Goal: Information Seeking & Learning: Learn about a topic

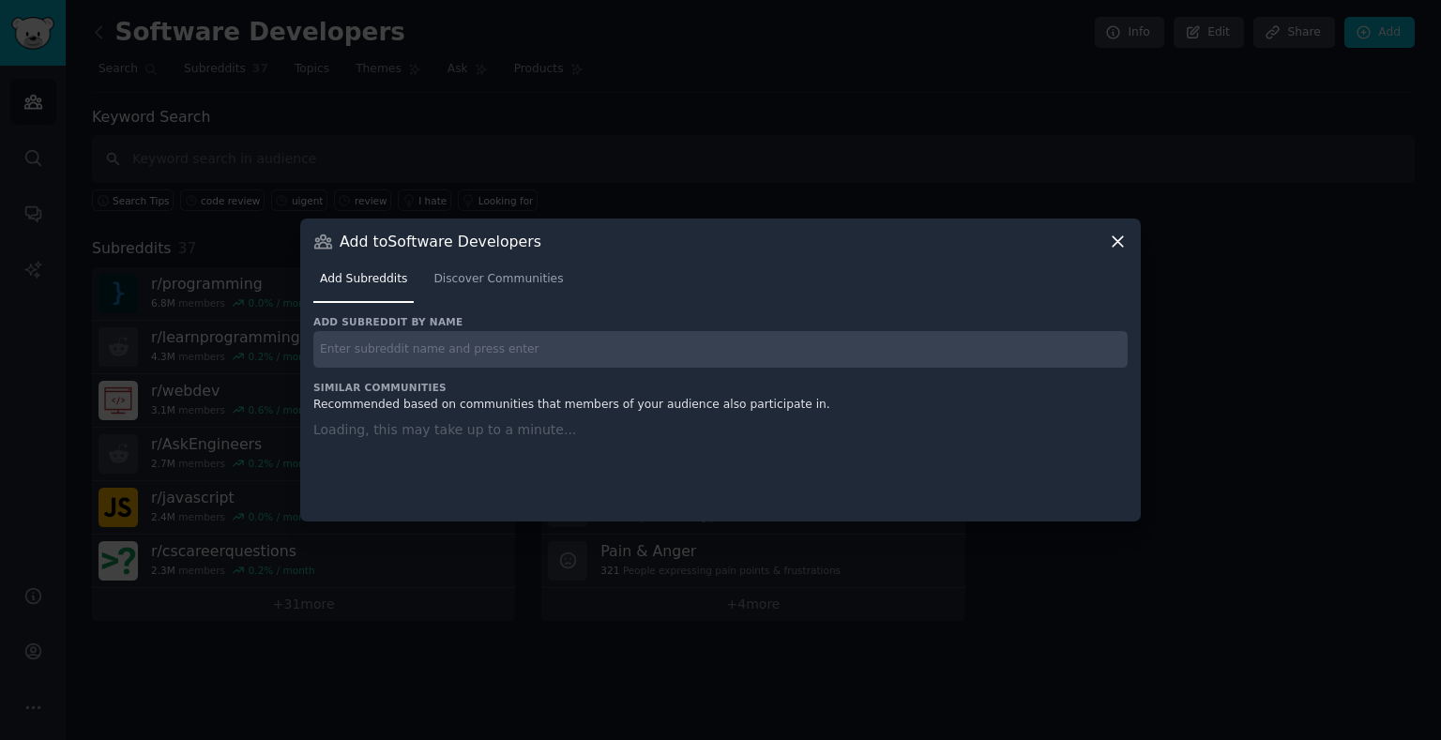
click at [1062, 82] on div at bounding box center [720, 370] width 1441 height 740
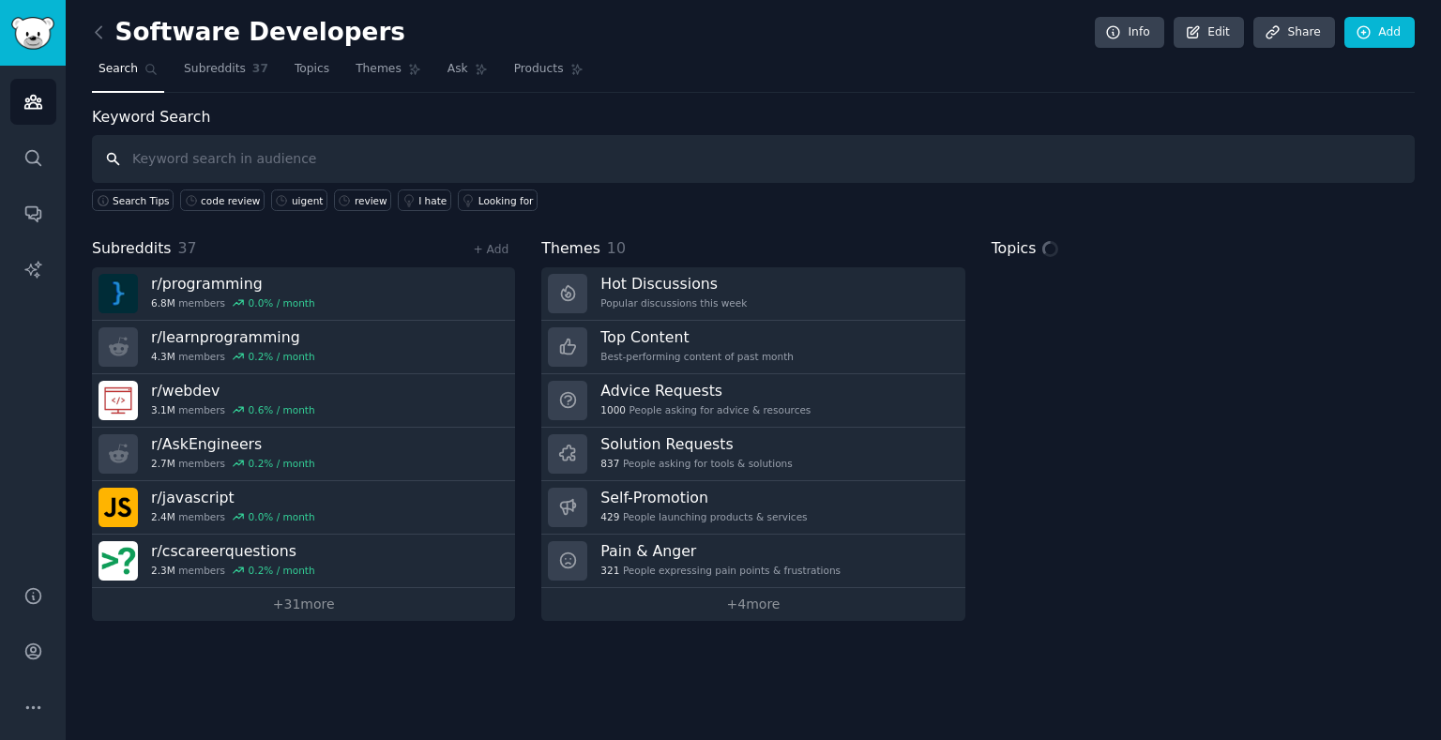
click at [458, 162] on input "text" at bounding box center [753, 159] width 1323 height 48
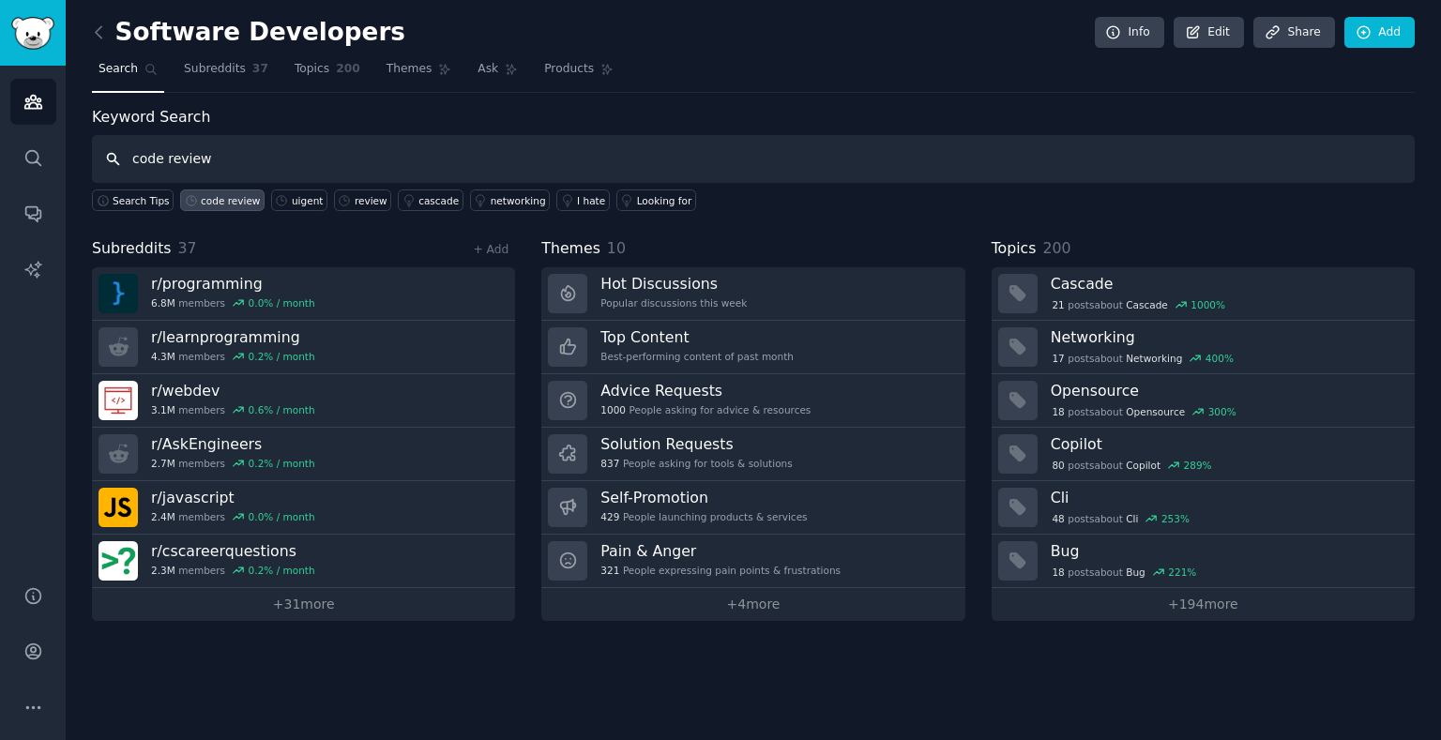
type input "code review"
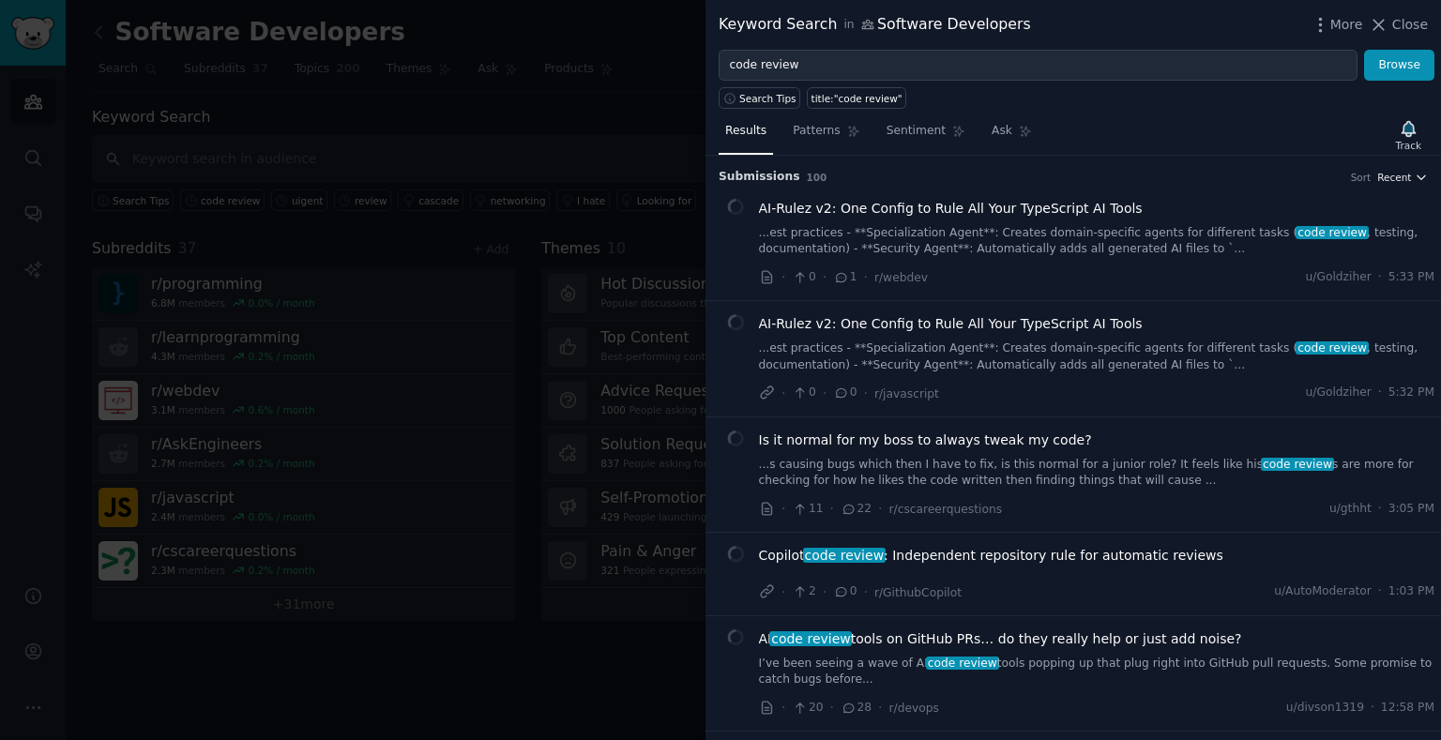
click at [1393, 177] on span "Recent" at bounding box center [1395, 177] width 34 height 13
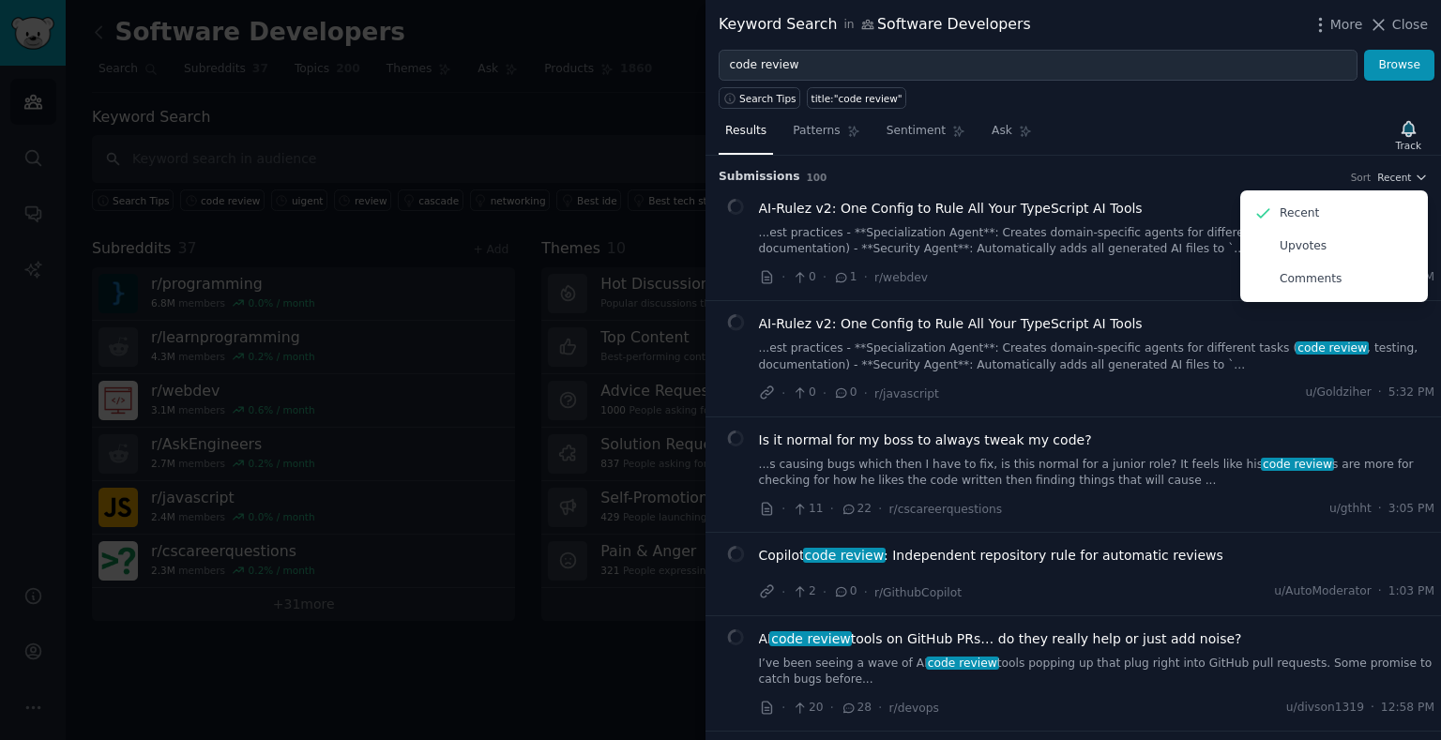
click at [1267, 159] on div "Submission s 100 Sort Recent Recent Upvotes Comments" at bounding box center [1073, 171] width 709 height 30
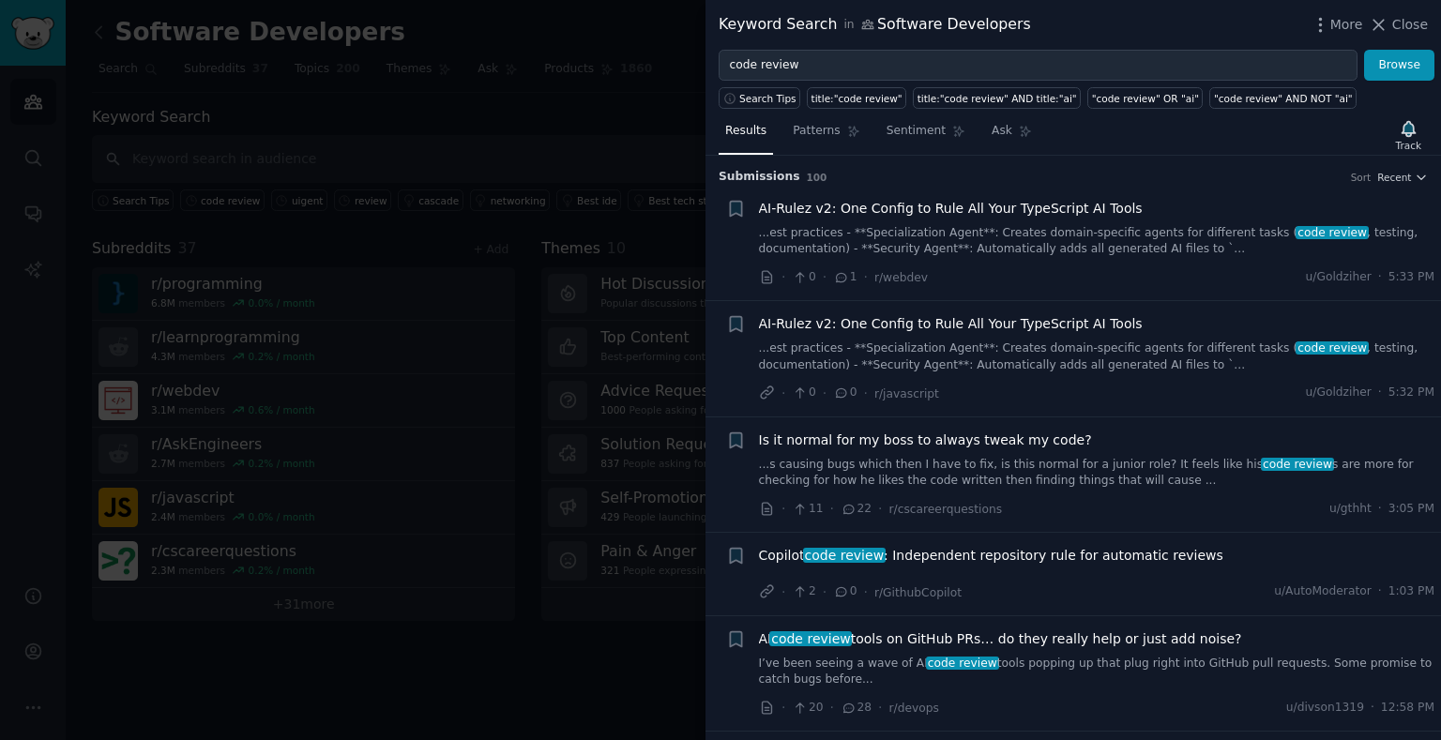
click at [1165, 249] on div "AI-Rulez v2: One Config to Rule All Your TypeScript AI Tools ...est practices -…" at bounding box center [1097, 228] width 677 height 59
click at [1029, 219] on span "AI-Rulez v2: One Config to Rule All Your TypeScript AI Tools" at bounding box center [951, 209] width 384 height 20
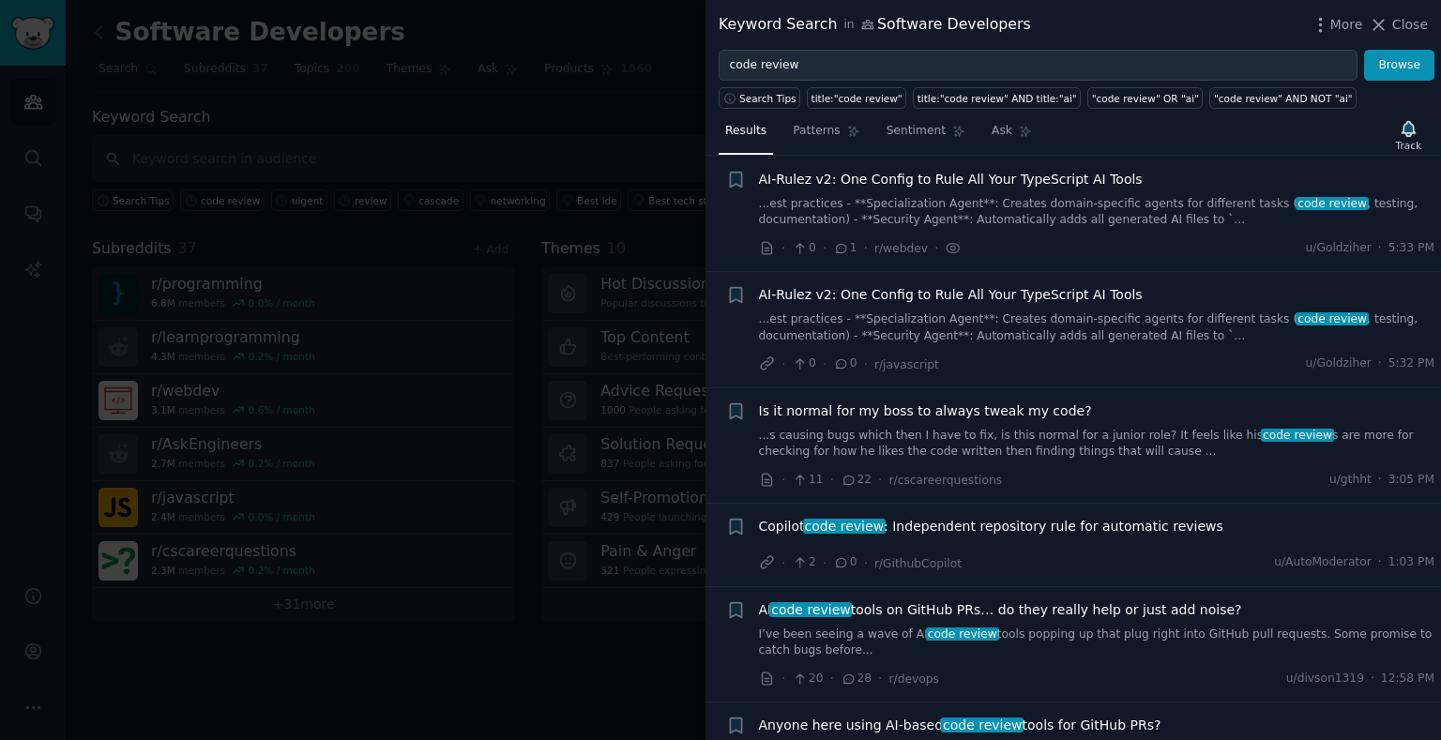
click at [1039, 229] on link "...est practices - **Specialization Agent**: Creates domain-specific agents for…" at bounding box center [1097, 212] width 677 height 33
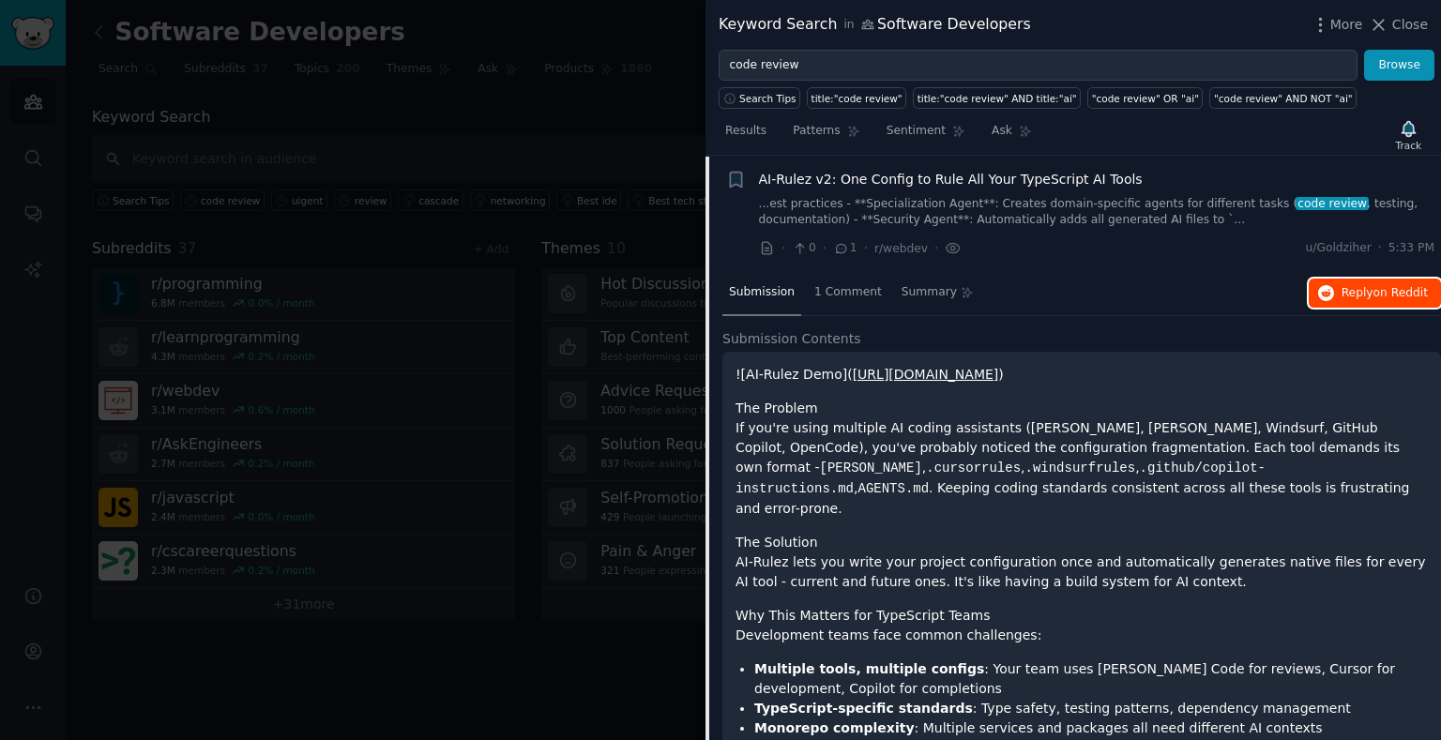
click at [1359, 302] on span "Reply on Reddit" at bounding box center [1385, 293] width 86 height 17
click at [962, 258] on icon at bounding box center [953, 248] width 17 height 20
click at [955, 250] on icon at bounding box center [954, 248] width 4 height 4
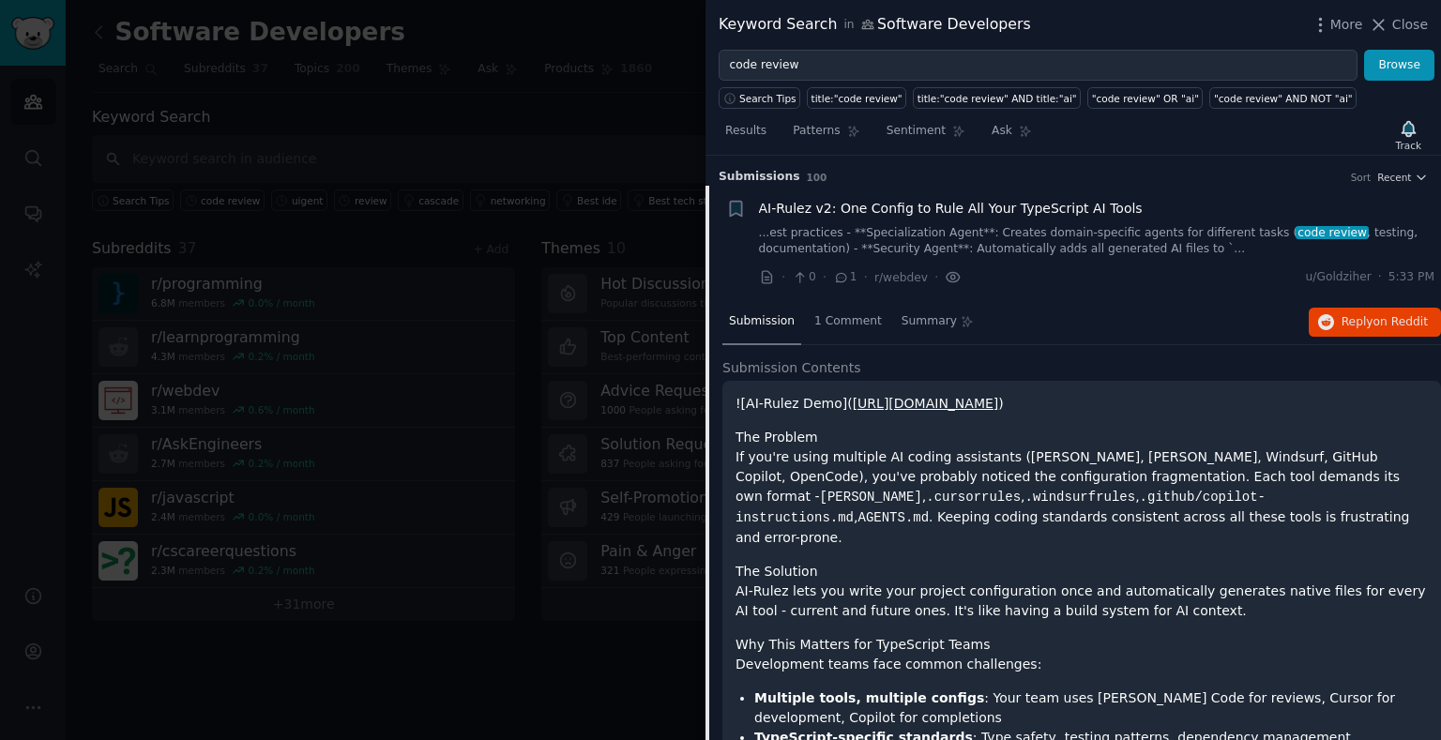
click at [962, 287] on icon at bounding box center [953, 277] width 17 height 20
click at [768, 330] on span "Submission" at bounding box center [762, 321] width 66 height 17
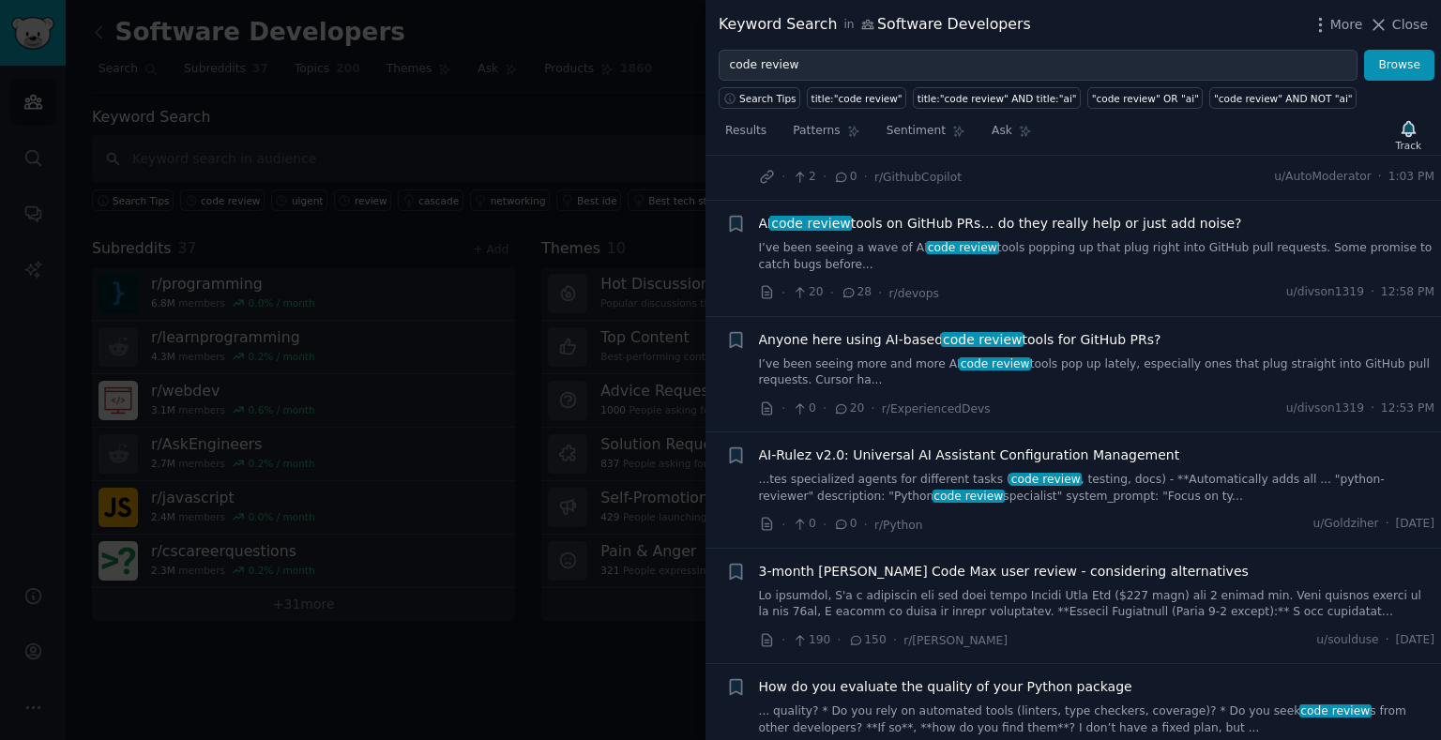
scroll to position [3243, 0]
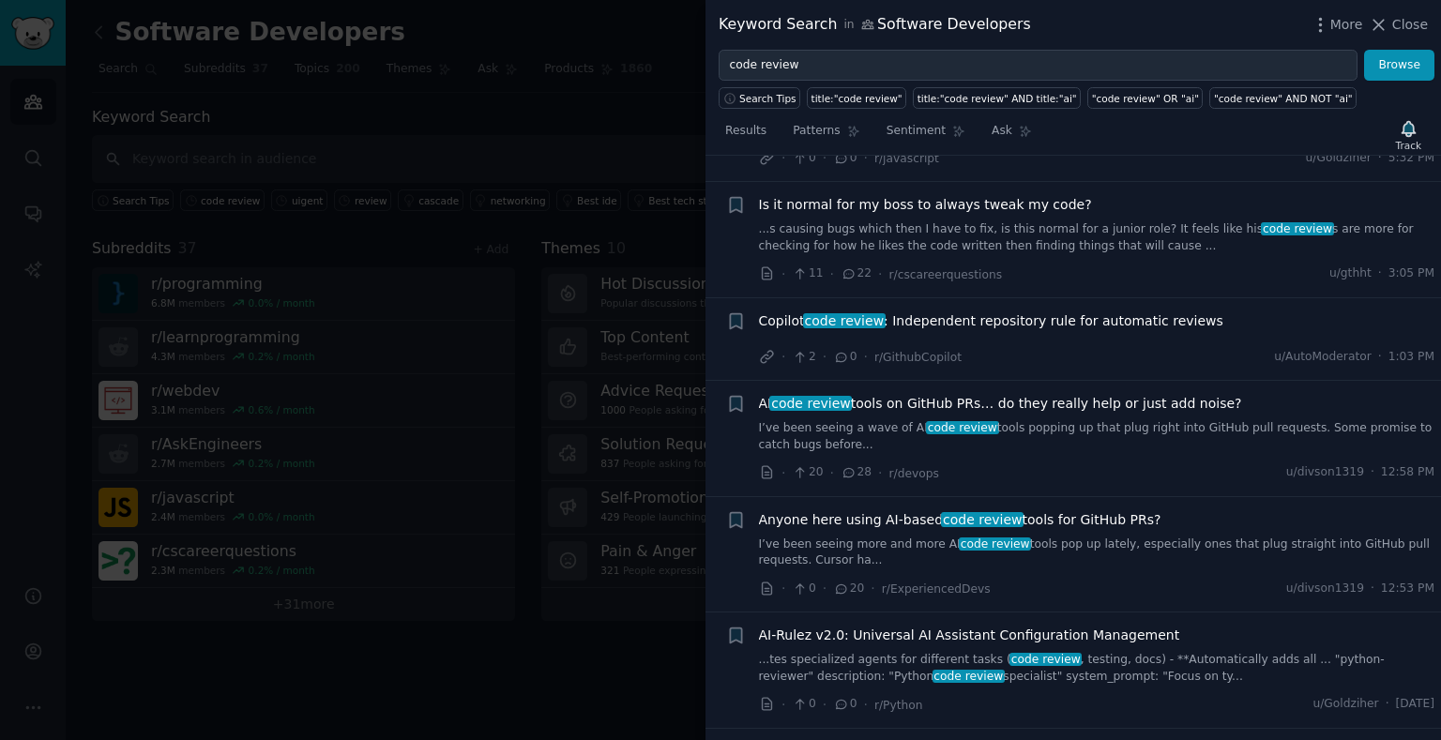
click at [1048, 254] on link "...s causing bugs which then I have to fix, is this normal for a junior role? I…" at bounding box center [1097, 237] width 677 height 33
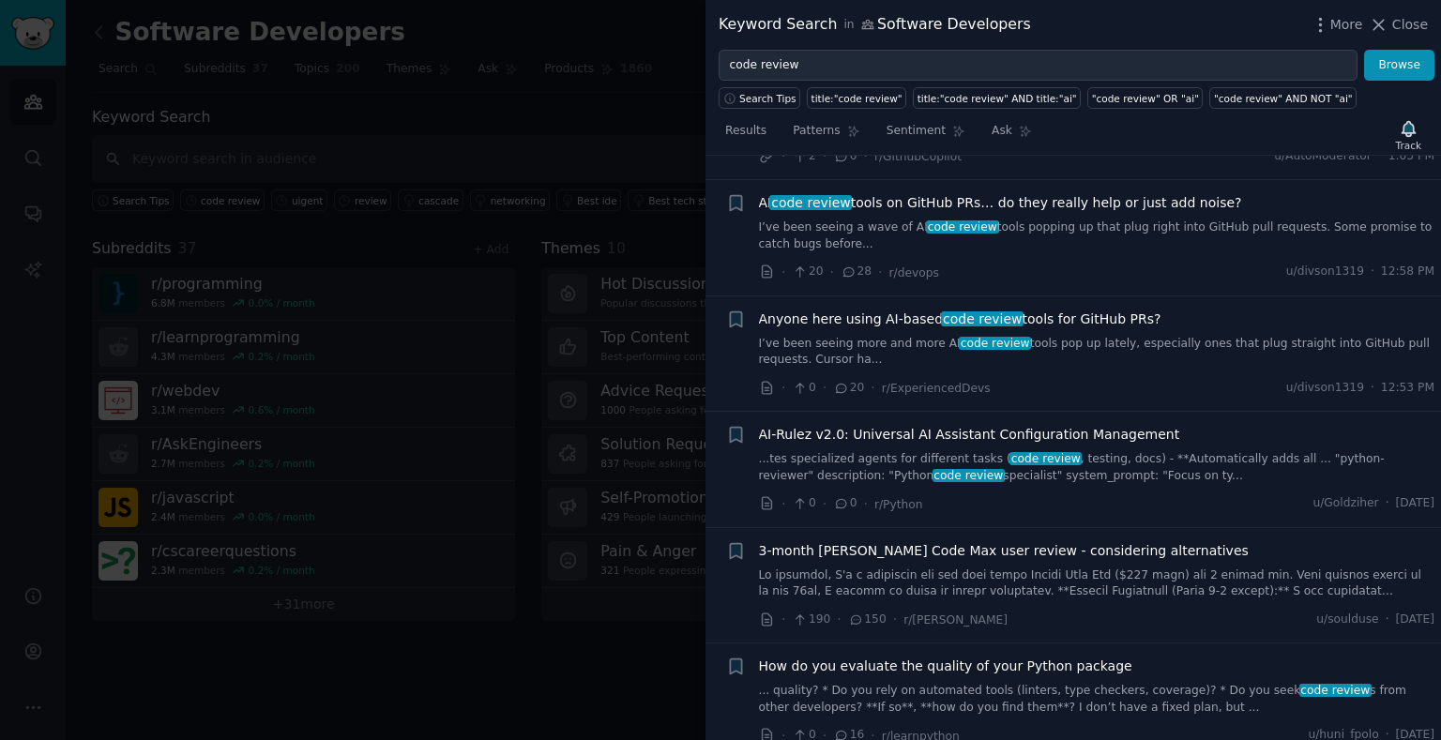
click at [1010, 53] on link "...s causing bugs which then I have to fix, is this normal for a junior role? I…" at bounding box center [1097, 37] width 677 height 33
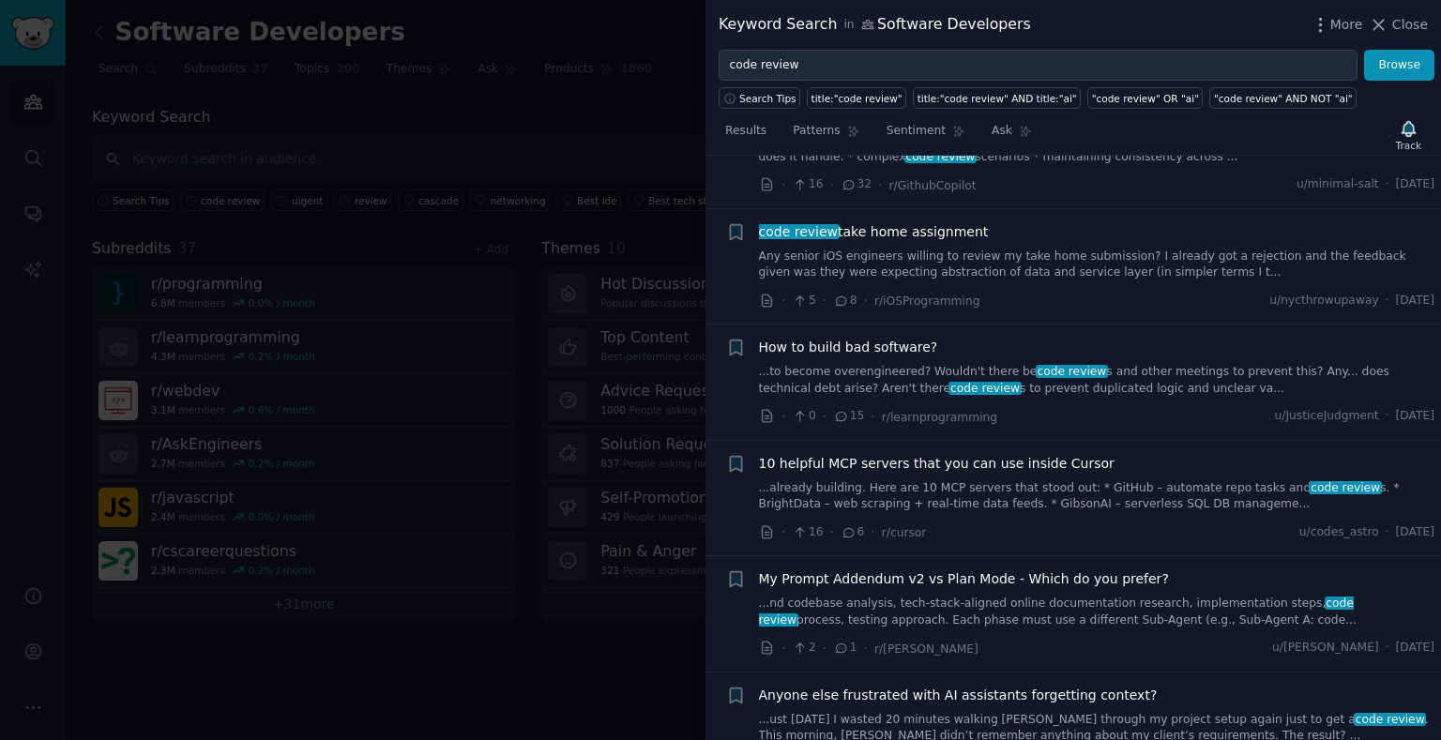
scroll to position [261, 0]
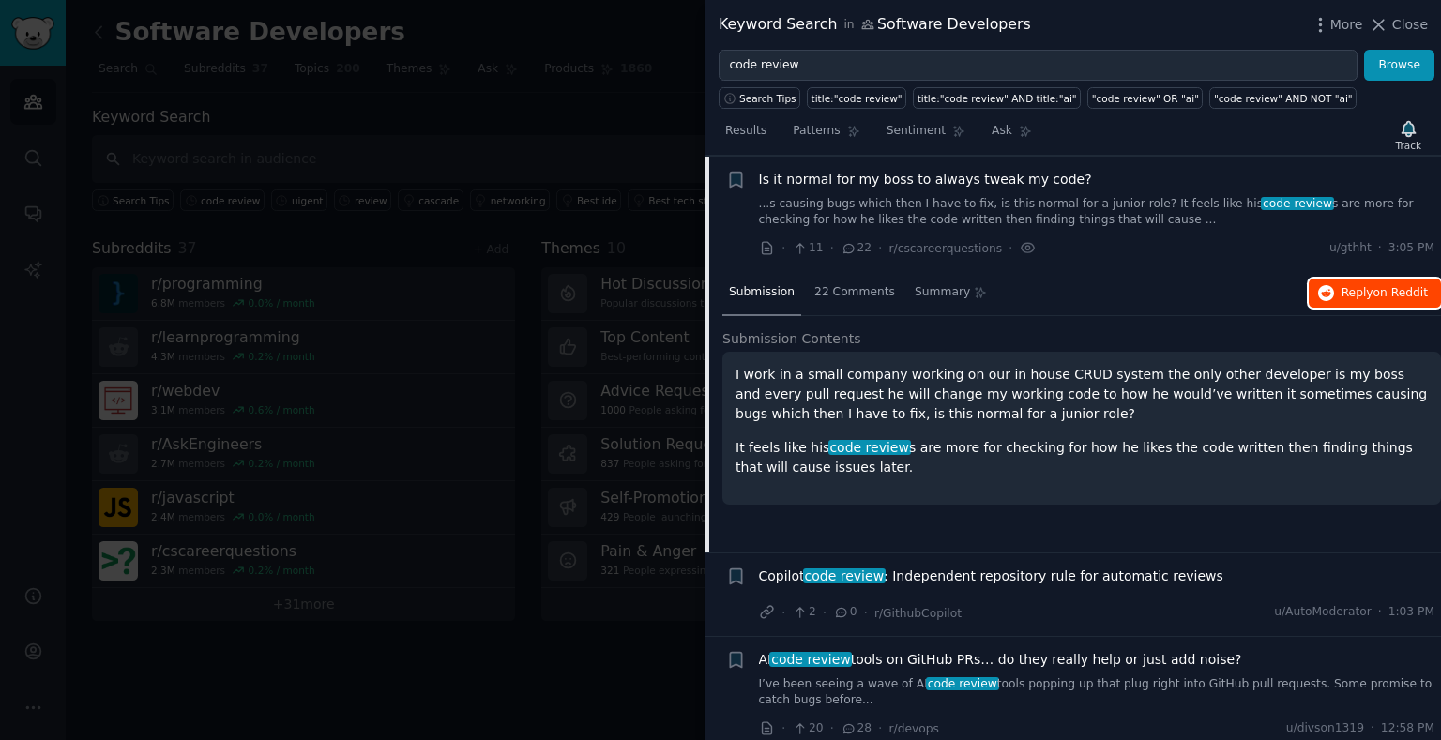
click at [1329, 308] on button "Reply on Reddit" at bounding box center [1375, 294] width 132 height 30
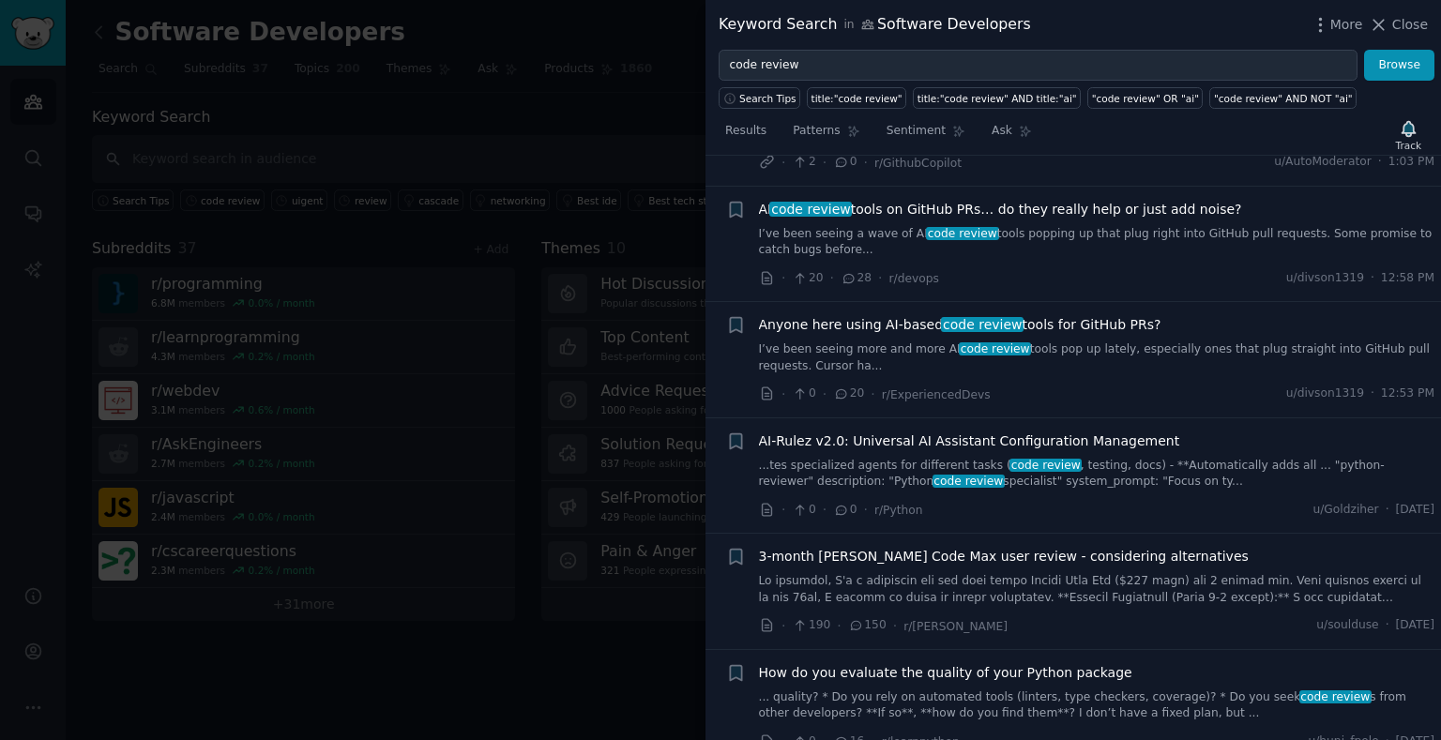
click at [1194, 247] on div "AI code review tools on GitHub PRs… do they really help or just add noise? I’ve…" at bounding box center [1097, 229] width 677 height 59
click at [1100, 259] on link "I’ve been seeing a wave of AI code review tools popping up that plug right into…" at bounding box center [1097, 242] width 677 height 33
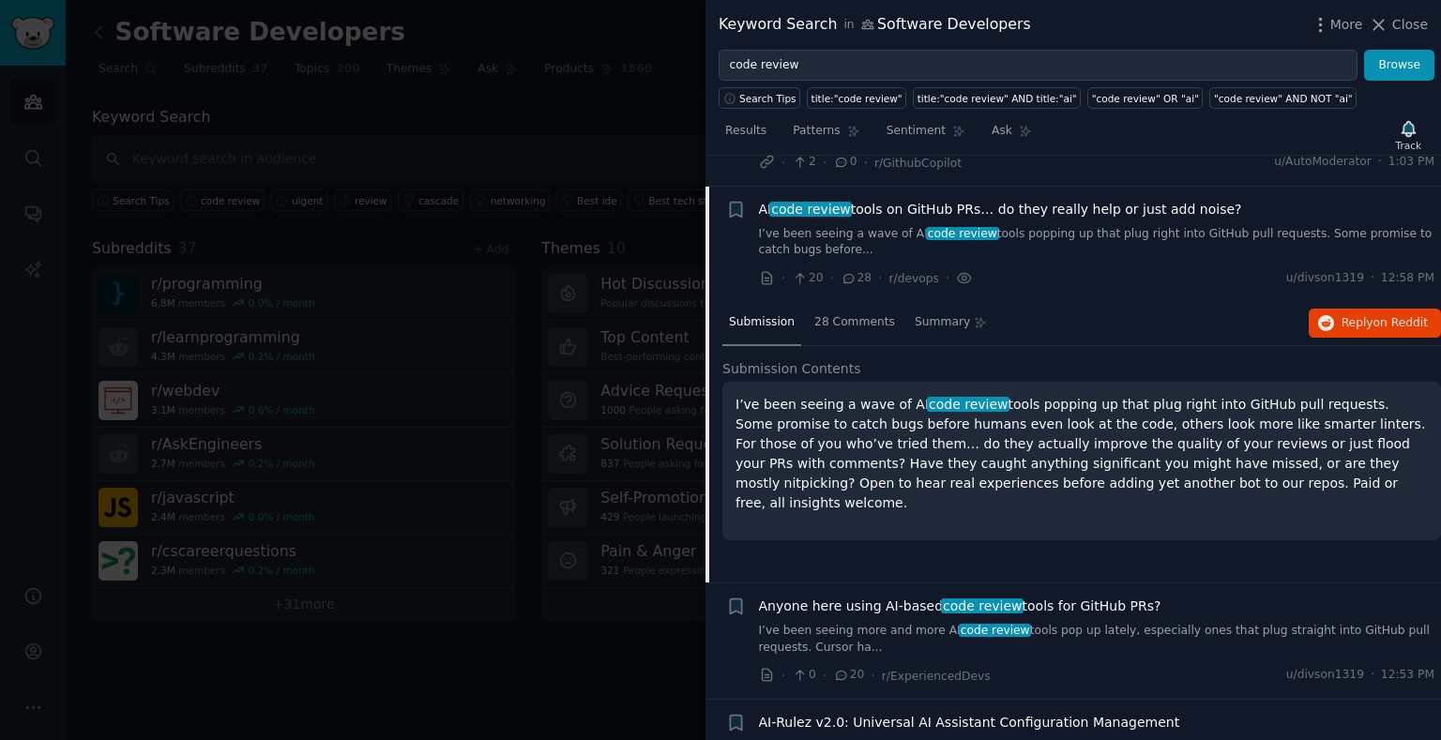
scroll to position [459, 0]
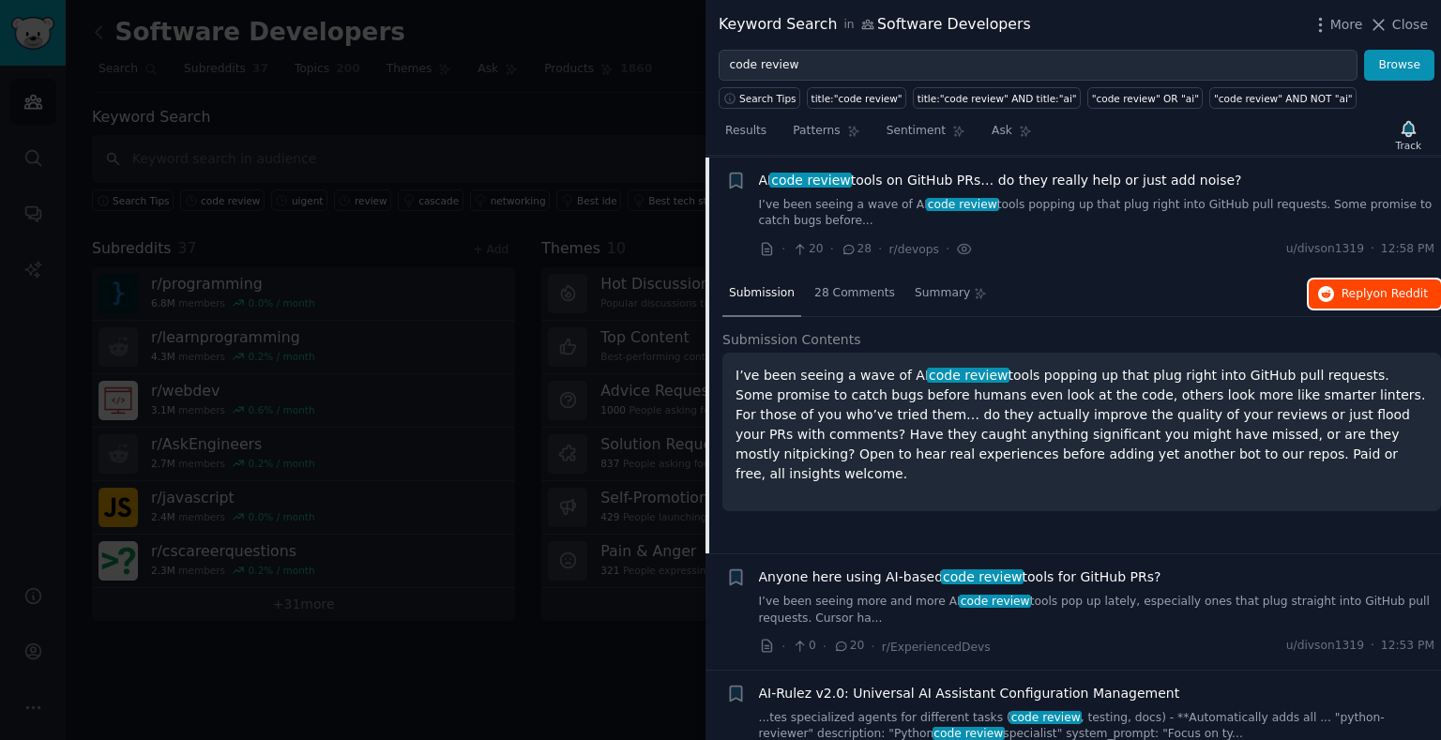
click at [1372, 310] on button "Reply on Reddit" at bounding box center [1375, 295] width 132 height 30
